Goal: Check status: Check status

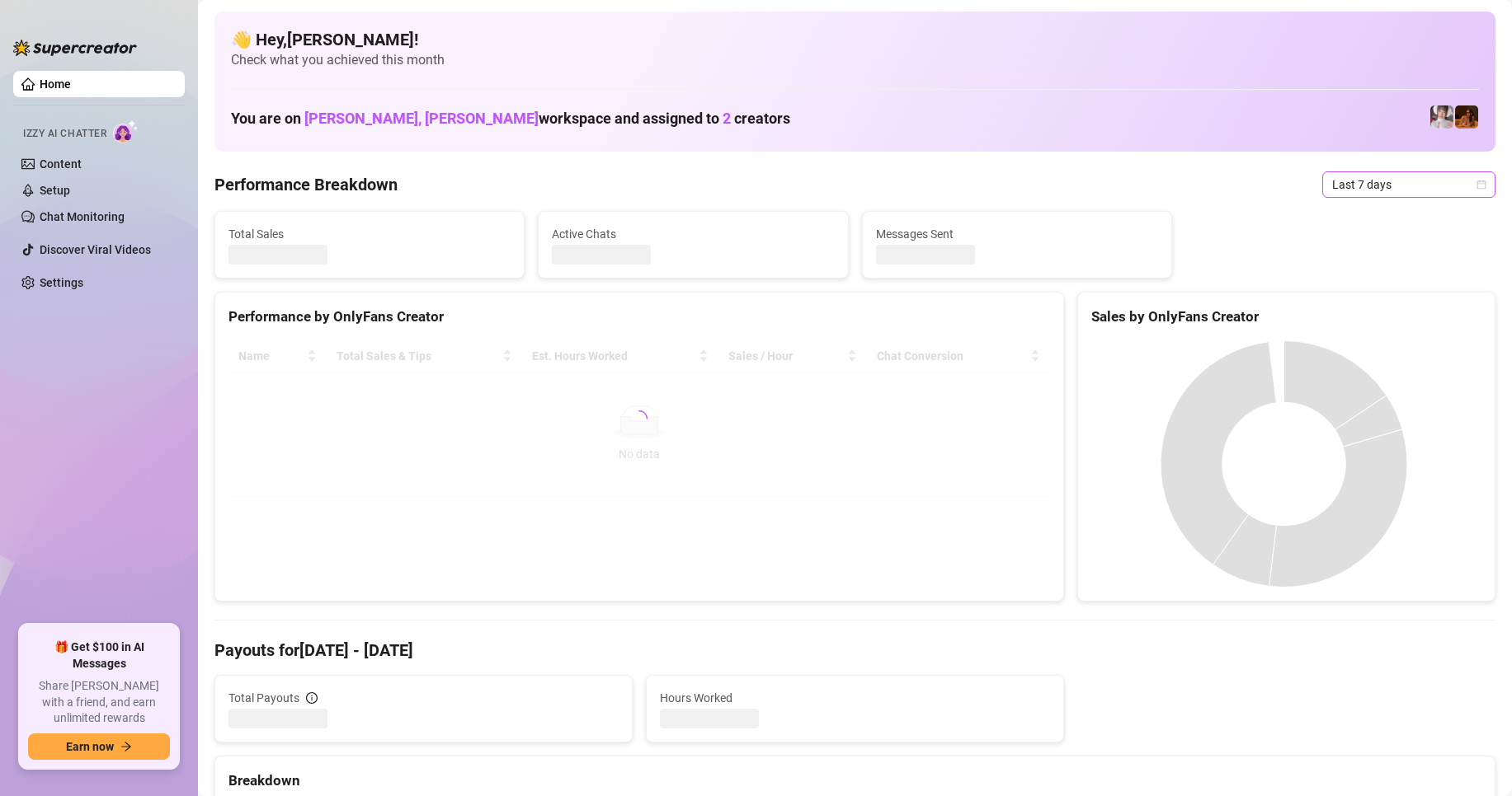
click at [1477, 185] on icon "calendar" at bounding box center [1481, 184] width 10 height 10
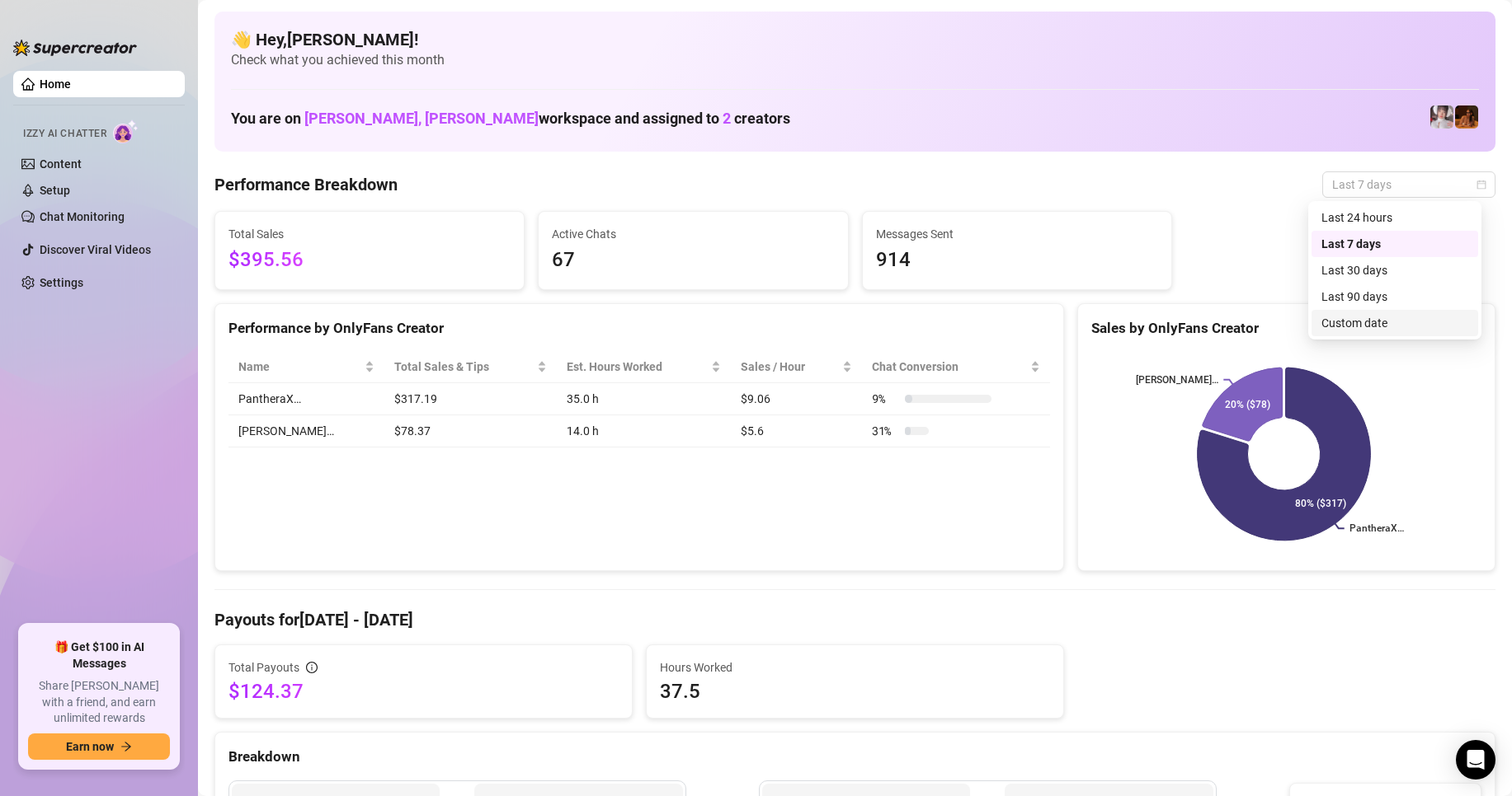
click at [1347, 323] on div "Custom date" at bounding box center [1395, 323] width 147 height 18
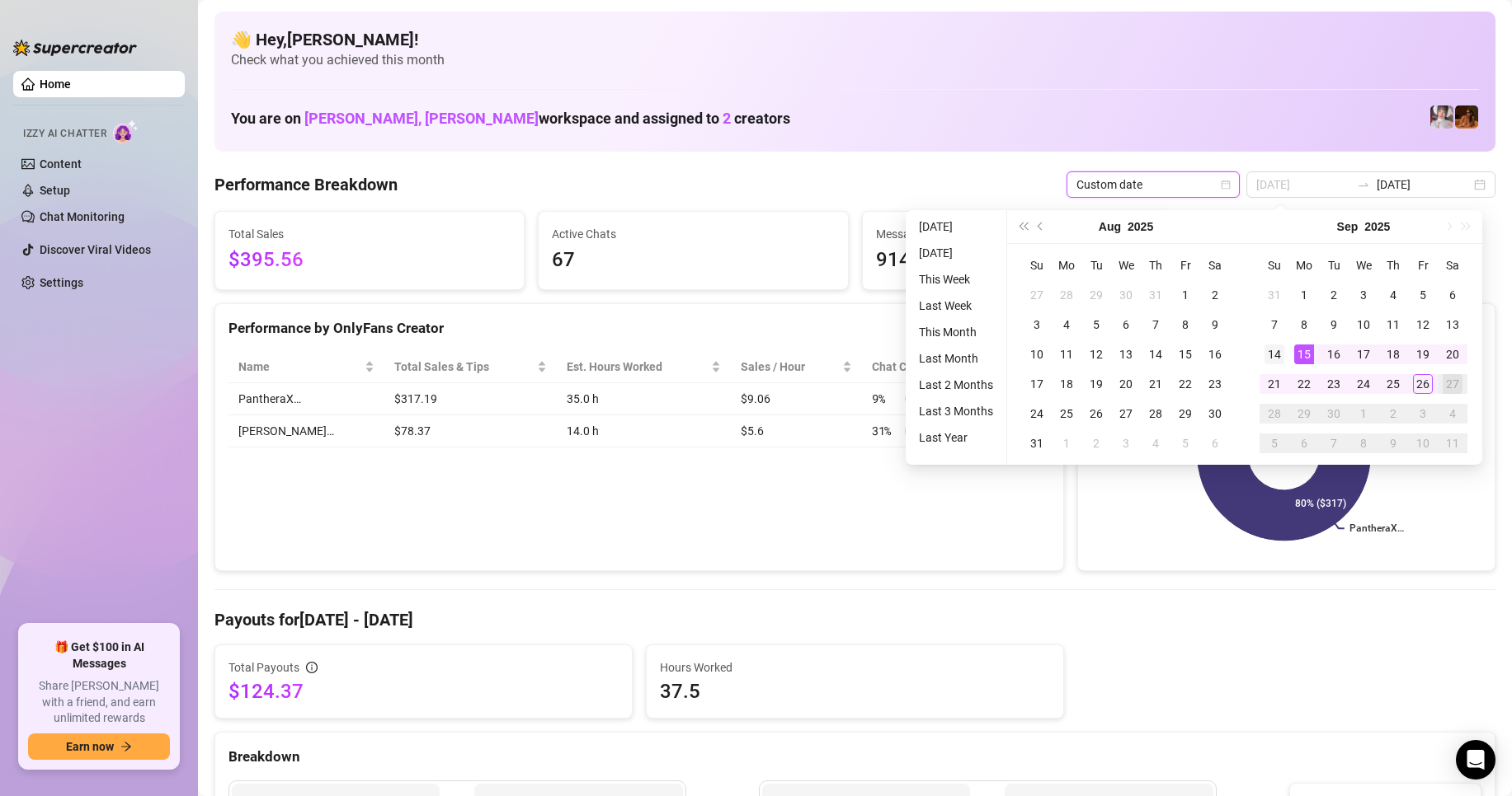
type input "[DATE]"
click at [1274, 356] on div "14" at bounding box center [1274, 355] width 20 height 20
type input "[DATE]"
click at [1427, 383] on div "26" at bounding box center [1423, 384] width 20 height 20
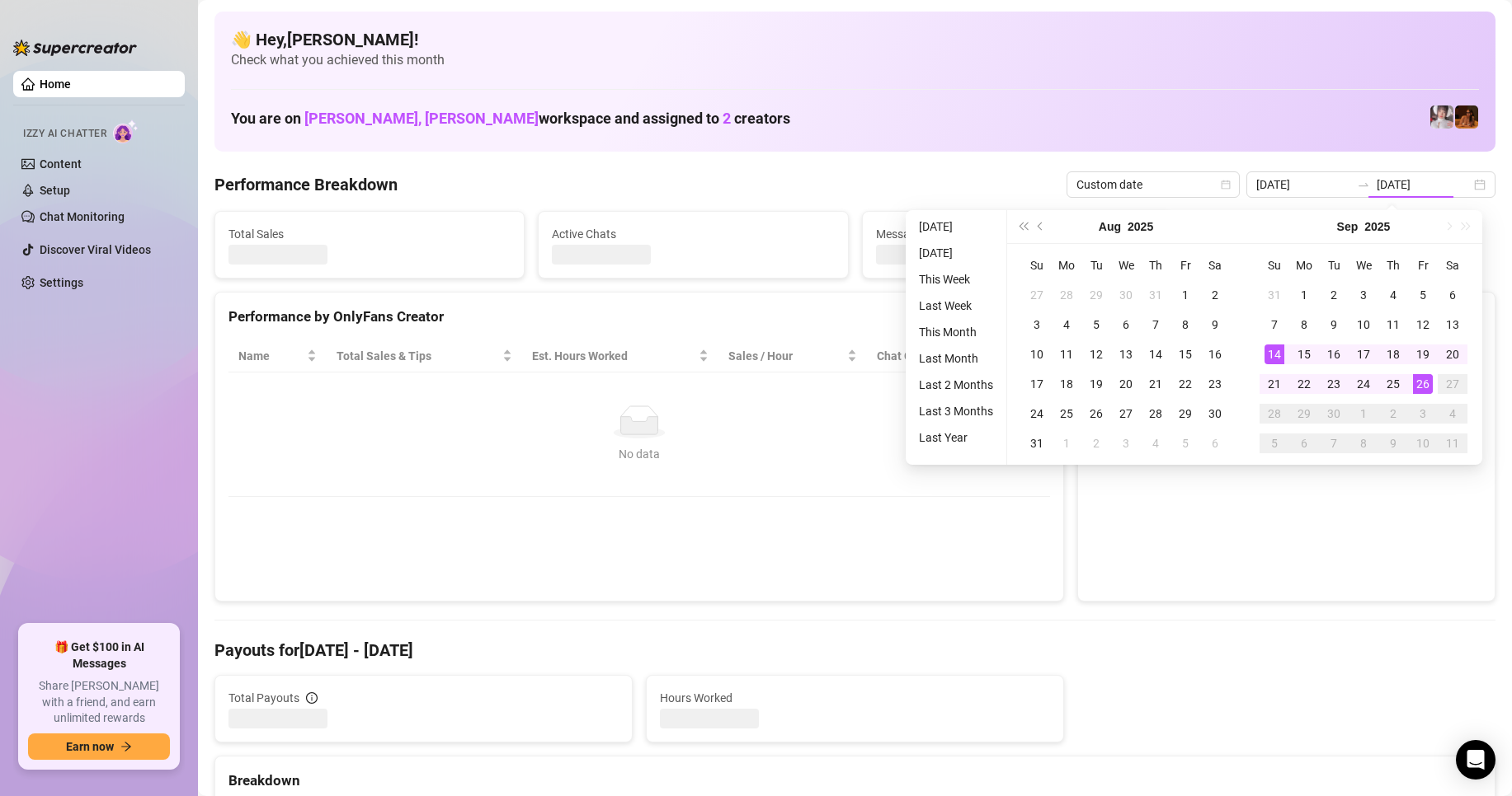
type input "[DATE]"
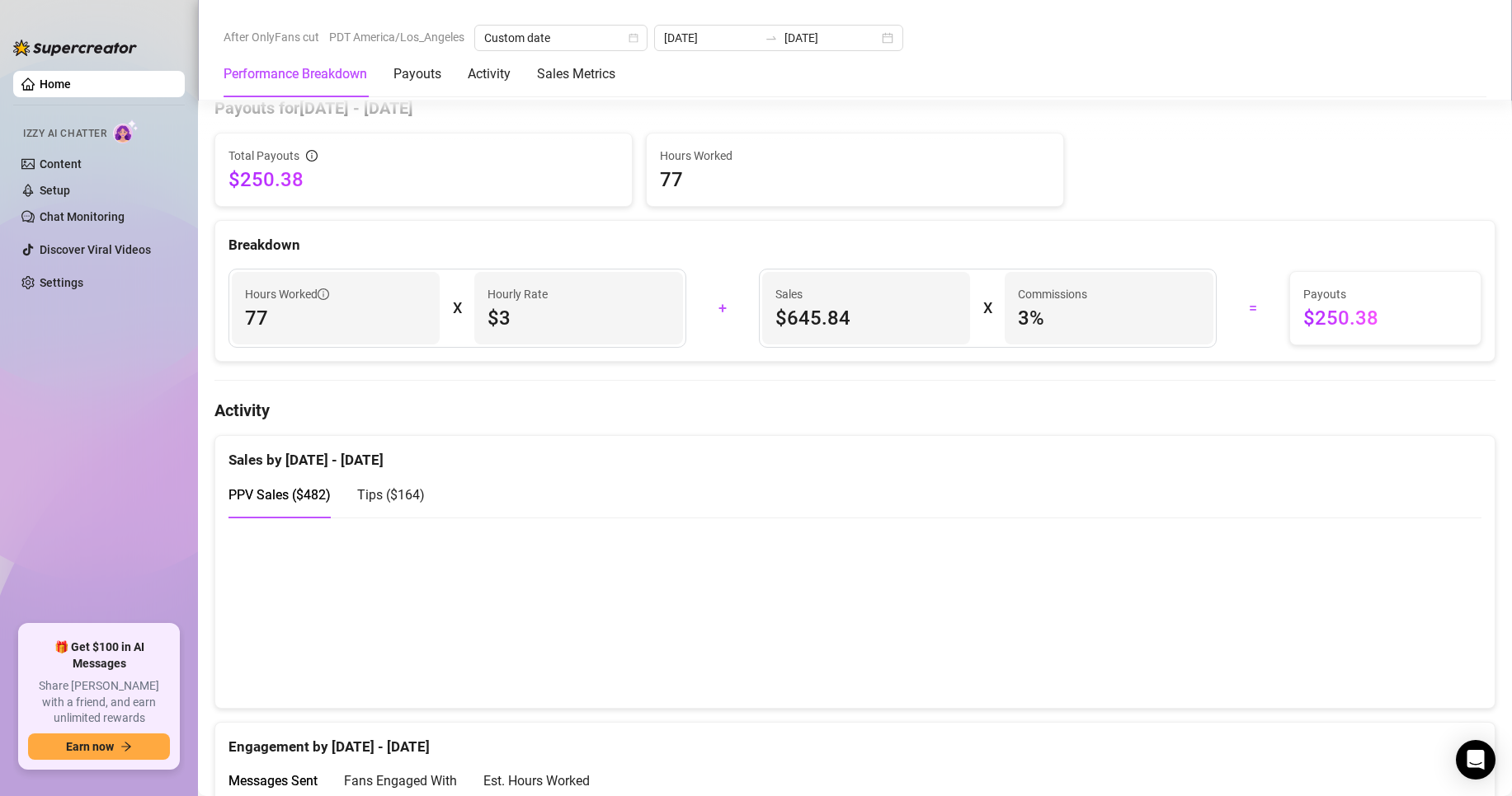
scroll to position [513, 0]
click at [1212, 203] on div "Total Payouts $250.38 Hours Worked 77" at bounding box center [855, 169] width 1294 height 74
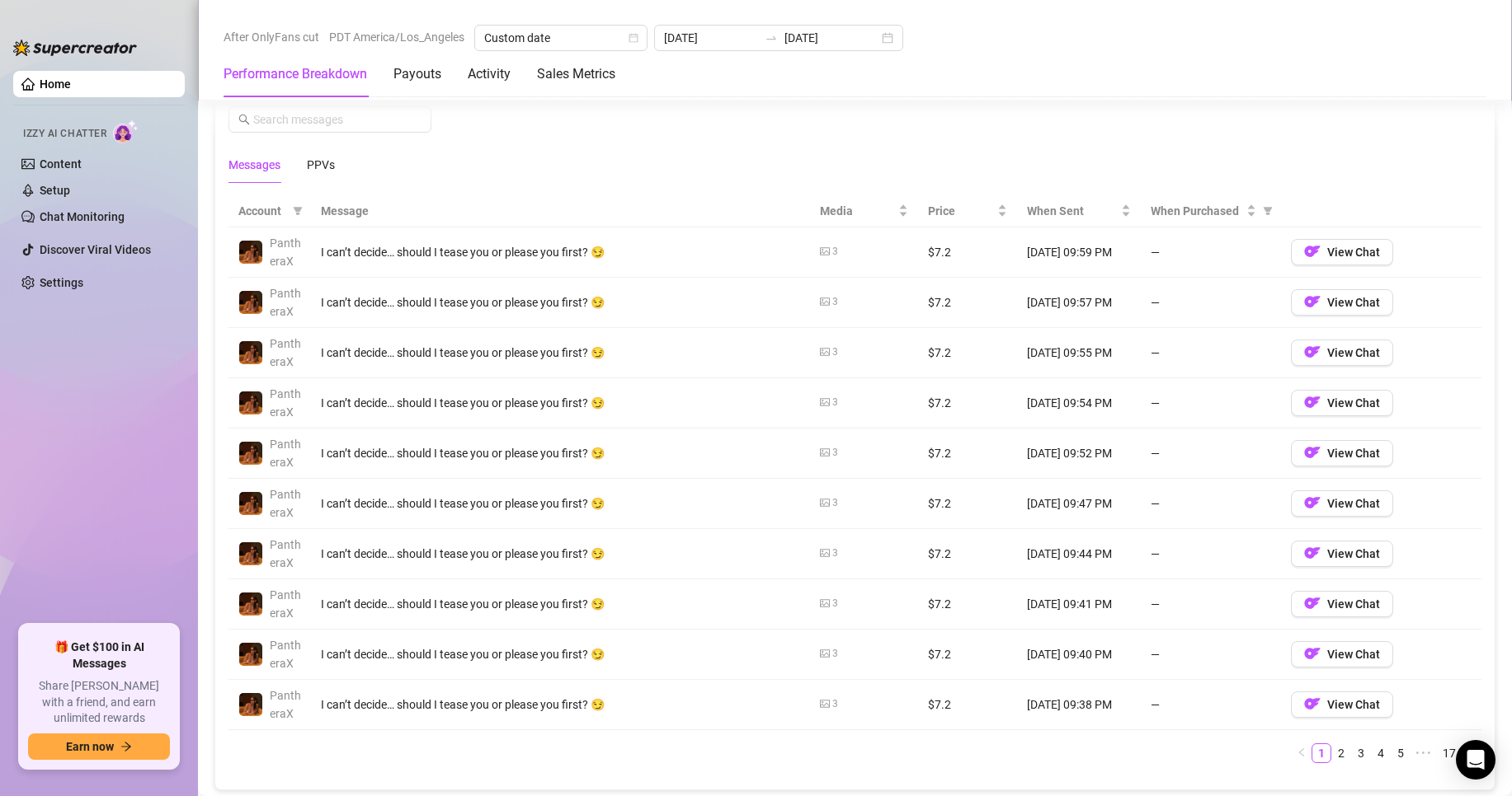
scroll to position [1459, 0]
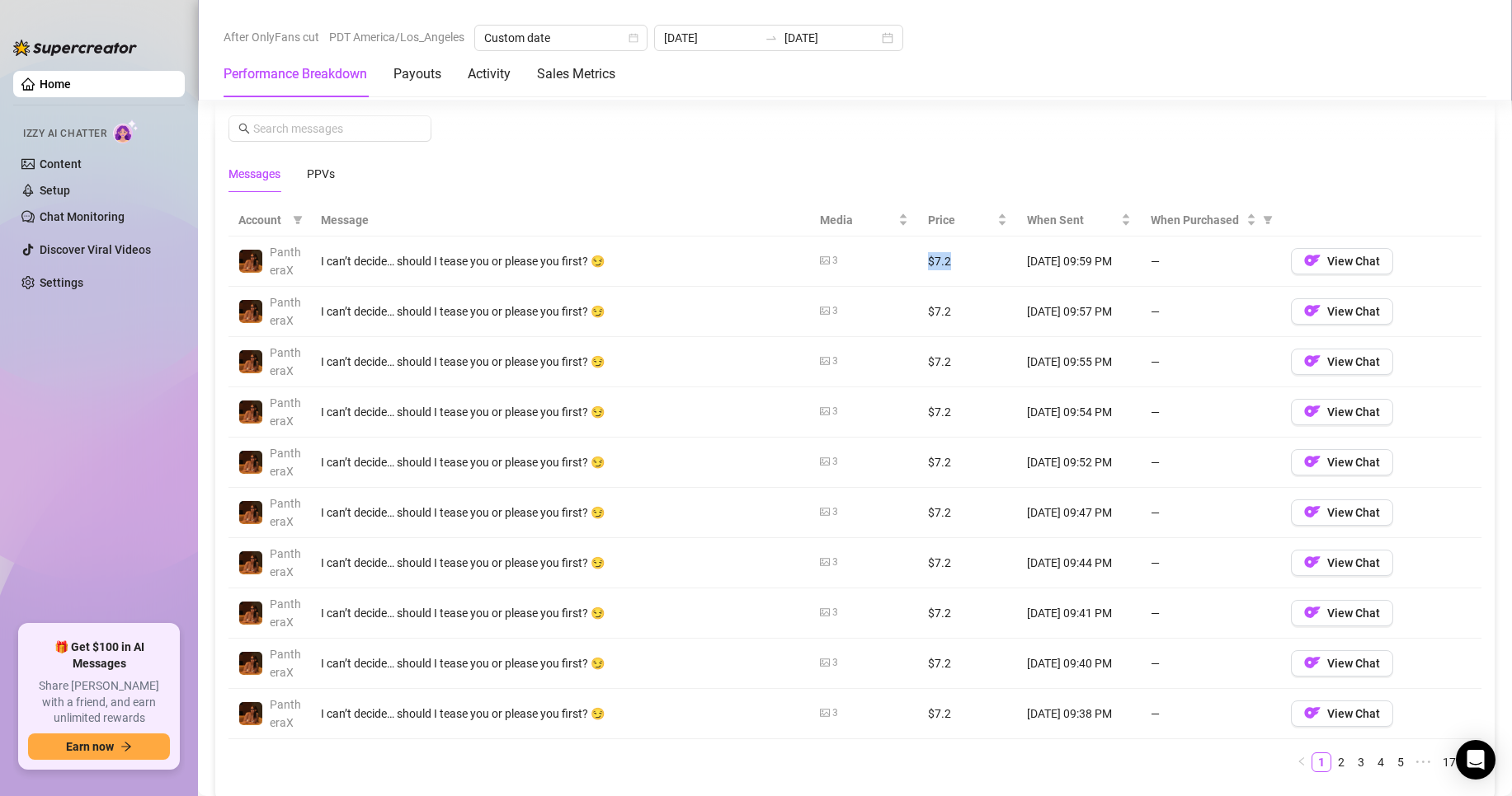
drag, startPoint x: 944, startPoint y: 263, endPoint x: 912, endPoint y: 261, distance: 32.1
click at [918, 261] on td "$7.2" at bounding box center [967, 261] width 99 height 50
click at [1349, 256] on span "View Chat" at bounding box center [1353, 261] width 53 height 14
